Goal: Contribute content

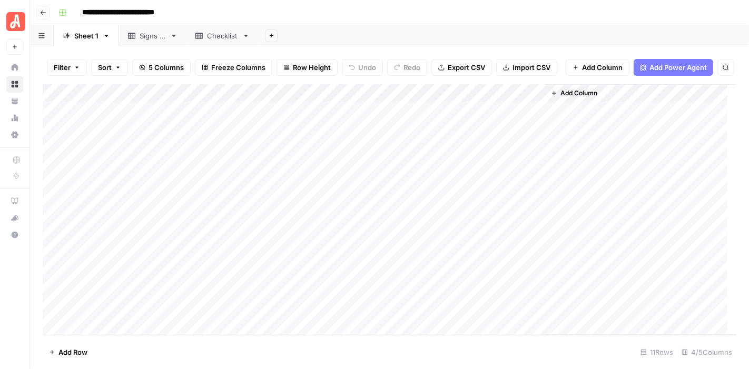
click at [518, 138] on div "Add Column" at bounding box center [389, 209] width 693 height 251
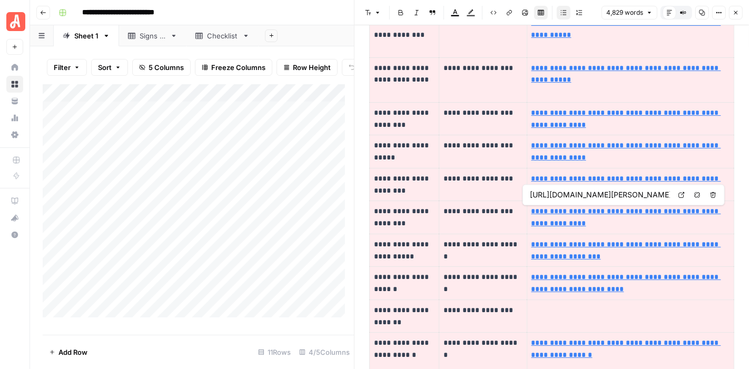
type input "[URL][DOMAIN_NAME][PERSON_NAME]"
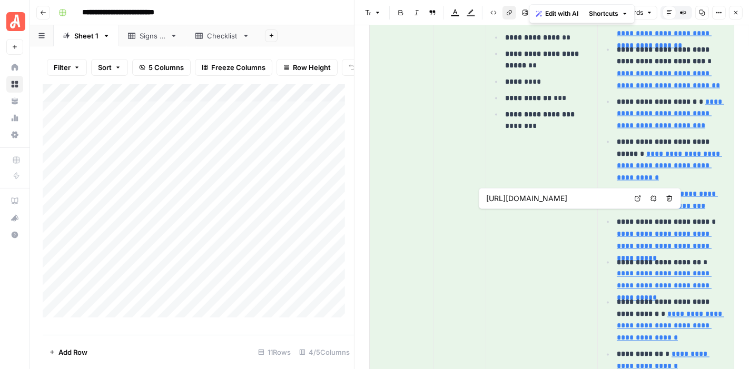
type input "[URL][DOMAIN_NAME]"
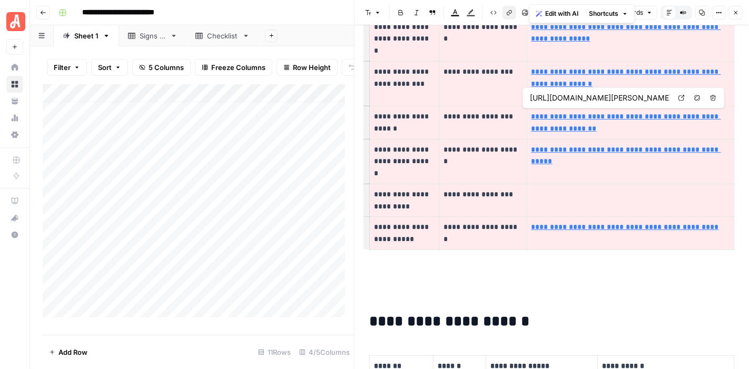
scroll to position [102, 0]
click at [198, 267] on div "Add Column" at bounding box center [198, 205] width 311 height 242
click at [302, 263] on div "Add Column" at bounding box center [198, 205] width 311 height 242
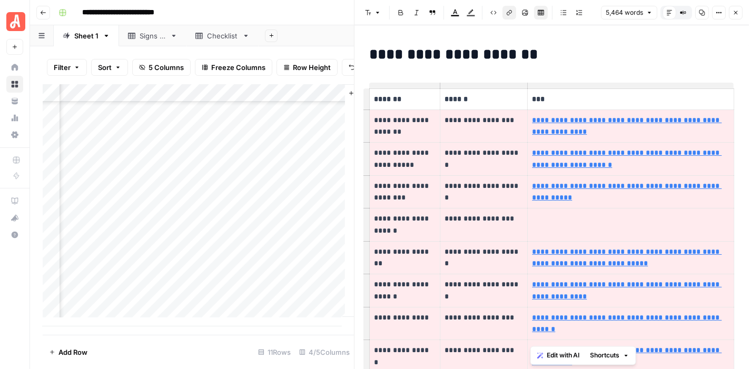
scroll to position [102, 258]
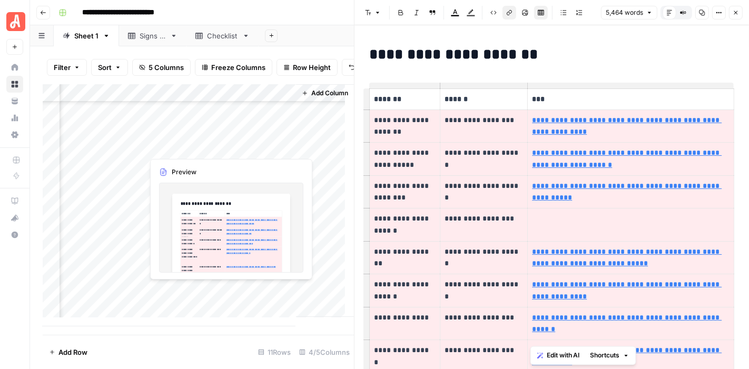
click at [260, 290] on div "Add Column" at bounding box center [198, 205] width 311 height 242
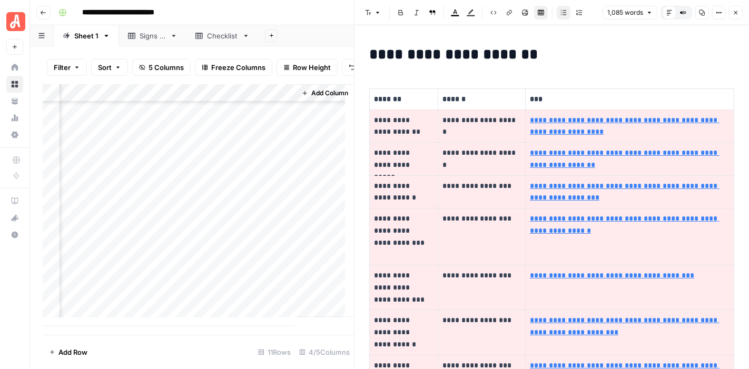
type input "[URL][DOMAIN_NAME][PERSON_NAME]"
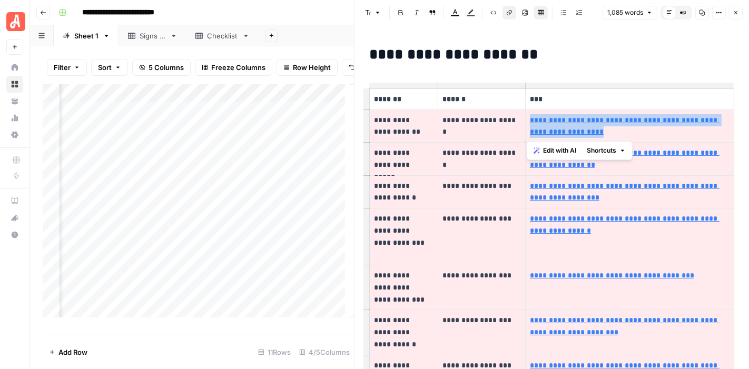
scroll to position [0, 222]
click at [298, 230] on div "Add Column" at bounding box center [198, 205] width 311 height 242
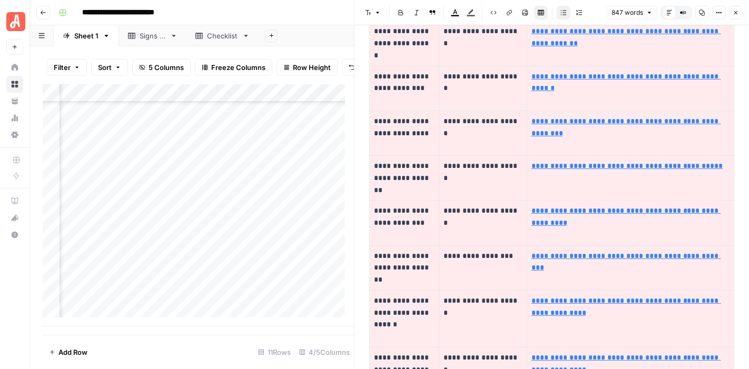
scroll to position [102, 0]
click at [737, 12] on icon "button" at bounding box center [735, 12] width 6 height 6
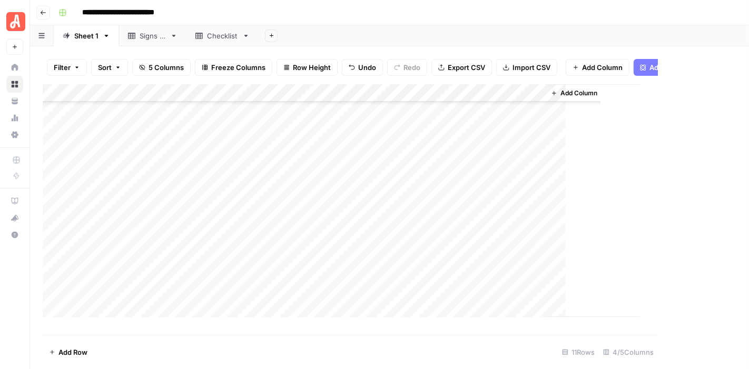
scroll to position [84, 0]
